Goal: Ask a question

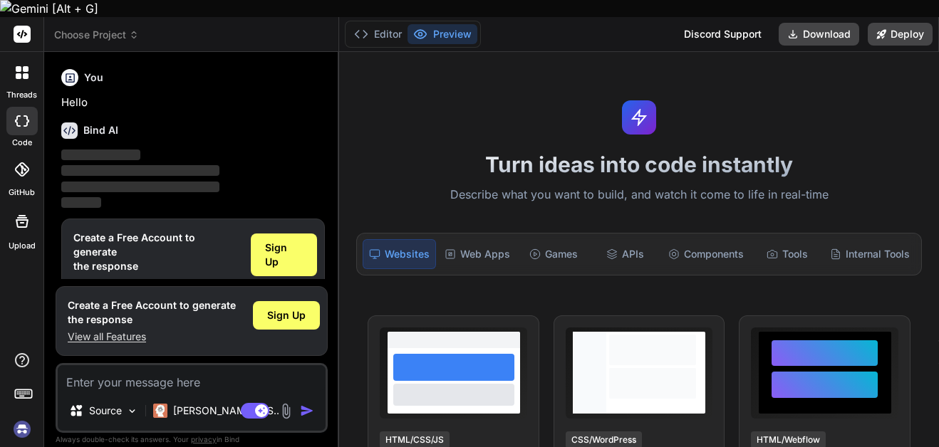
scroll to position [16, 0]
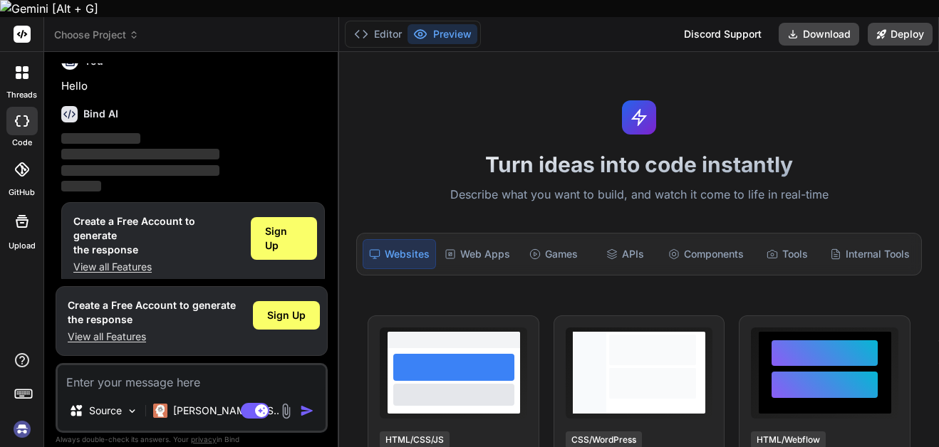
type textarea "x"
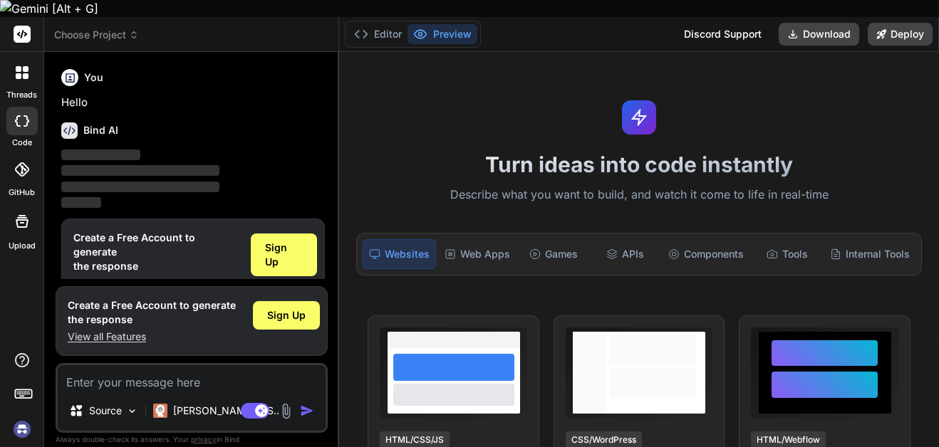
click at [22, 417] on img at bounding box center [22, 429] width 24 height 24
